Goal: Task Accomplishment & Management: Manage account settings

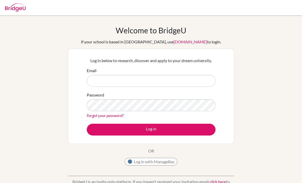
click at [200, 82] on input "Email" at bounding box center [151, 81] width 129 height 12
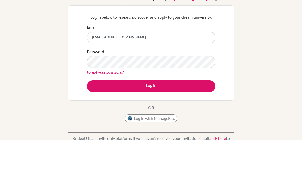
type input "[EMAIL_ADDRESS][DOMAIN_NAME]"
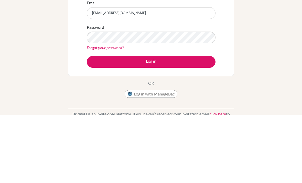
click at [102, 124] on button "Log in" at bounding box center [151, 130] width 129 height 12
click at [98, 124] on button "Log in" at bounding box center [151, 130] width 129 height 12
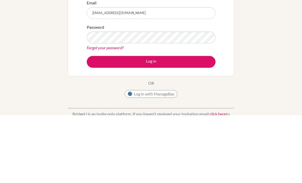
scroll to position [68, 0]
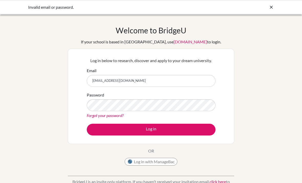
click at [269, 7] on icon at bounding box center [271, 7] width 5 height 5
click at [278, 5] on div "Invalid email or password." at bounding box center [151, 7] width 302 height 14
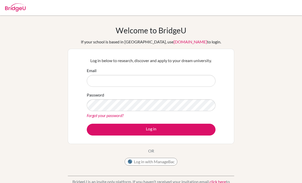
click at [98, 83] on input "Email" at bounding box center [151, 81] width 129 height 12
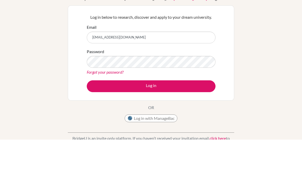
type input "[EMAIL_ADDRESS][DOMAIN_NAME]"
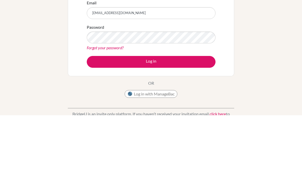
click at [100, 124] on button "Log in" at bounding box center [151, 130] width 129 height 12
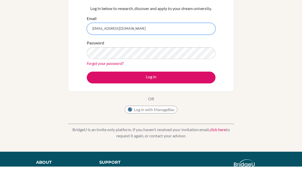
scroll to position [52, 0]
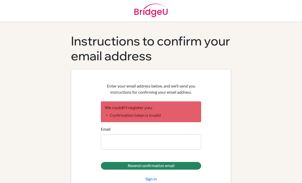
scroll to position [1, 0]
click at [152, 176] on link "Sign in" at bounding box center [152, 179] width 12 height 6
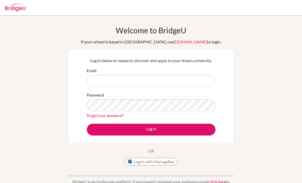
click at [196, 78] on input "Email" at bounding box center [151, 81] width 129 height 12
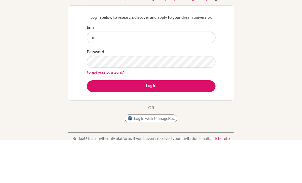
type input "j"
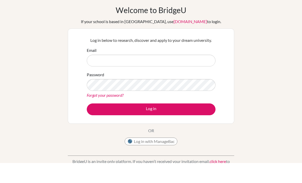
click at [174, 39] on link "[DOMAIN_NAME]" at bounding box center [191, 41] width 34 height 5
